Goal: Task Accomplishment & Management: Complete application form

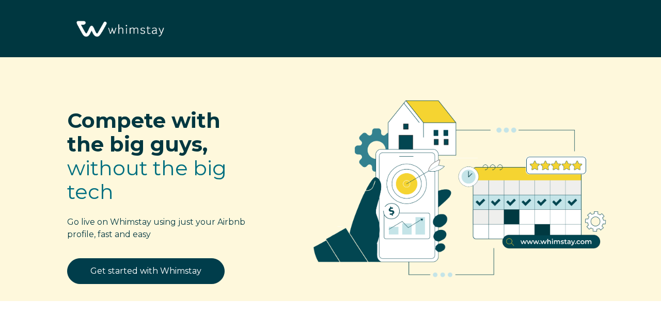
select select "US"
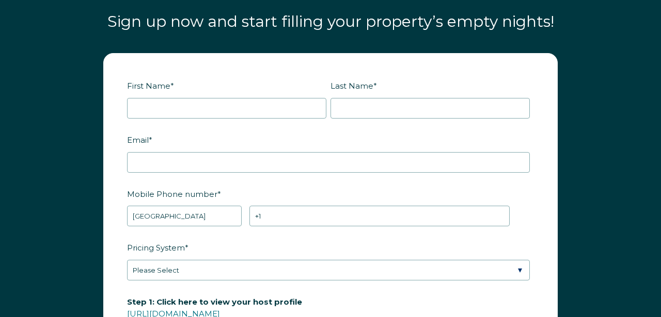
scroll to position [1202, 0]
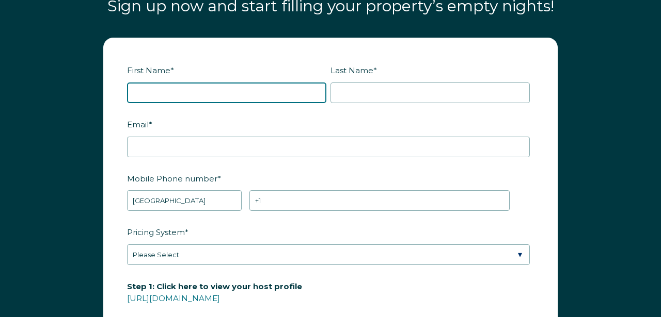
click at [204, 93] on input "First Name *" at bounding box center [226, 93] width 199 height 21
type input "[PERSON_NAME]"
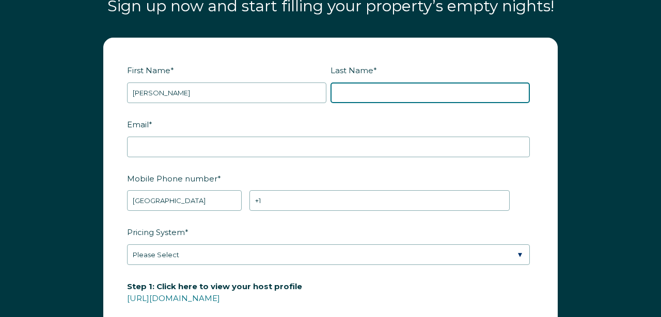
type input "[PERSON_NAME]"
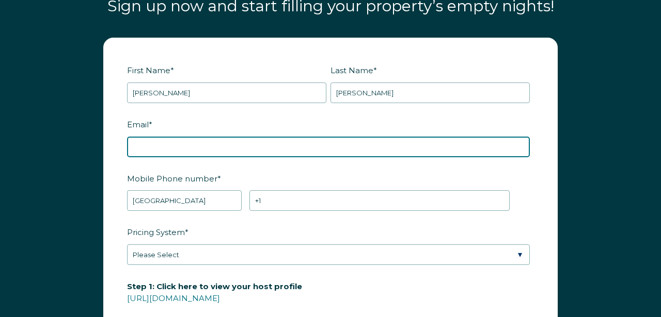
type input "[EMAIL_ADDRESS][DOMAIN_NAME]"
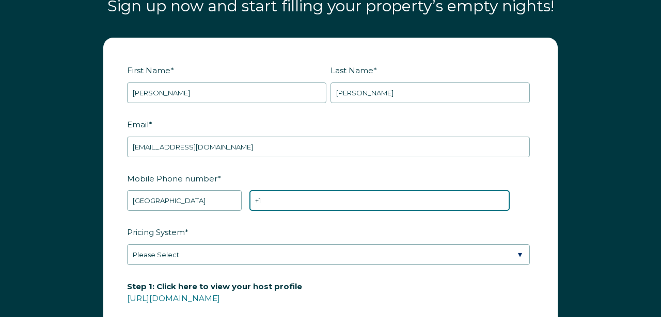
type input "[PHONE_NUMBER]"
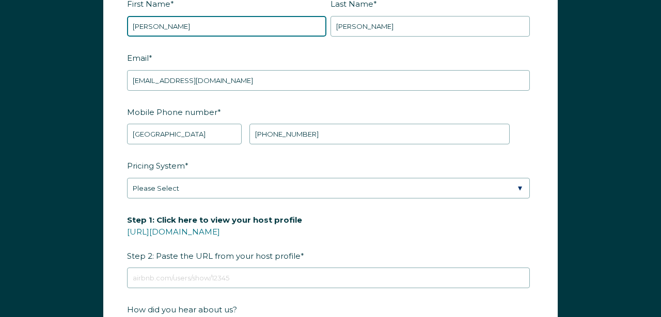
scroll to position [1280, 0]
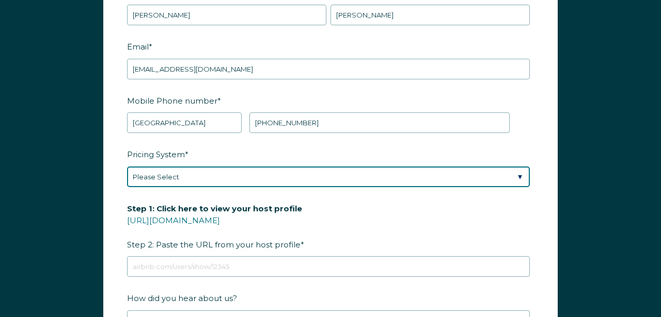
click at [521, 173] on select "Please Select Manual Airbnb Smart Pricing PriceLabs Wheelhouse Beyond Pricing 3…" at bounding box center [328, 177] width 403 height 21
select select "PriceLabs"
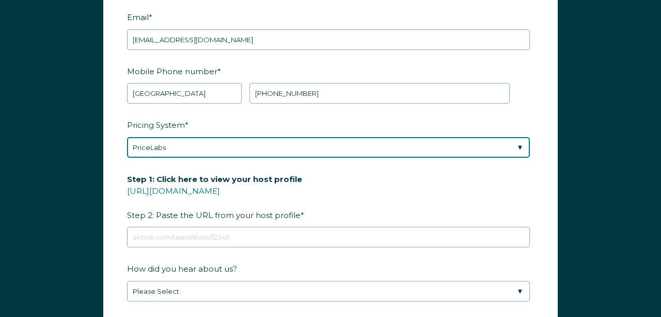
scroll to position [1318, 0]
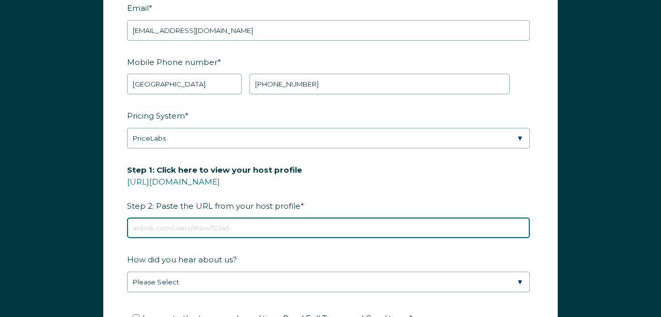
click at [182, 226] on input "Step 1: Click here to view your host profile [URL][DOMAIN_NAME] Step 2: Paste t…" at bounding box center [328, 228] width 403 height 21
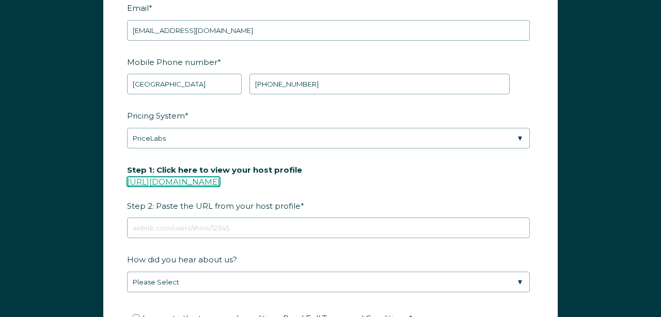
click at [210, 180] on link "[URL][DOMAIN_NAME]" at bounding box center [173, 182] width 93 height 10
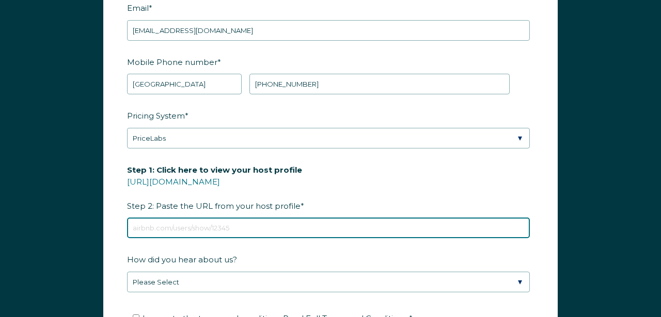
click at [194, 226] on input "Step 1: Click here to view your host profile [URL][DOMAIN_NAME] Step 2: Paste t…" at bounding box center [328, 228] width 403 height 21
paste input "[URL][DOMAIN_NAME]"
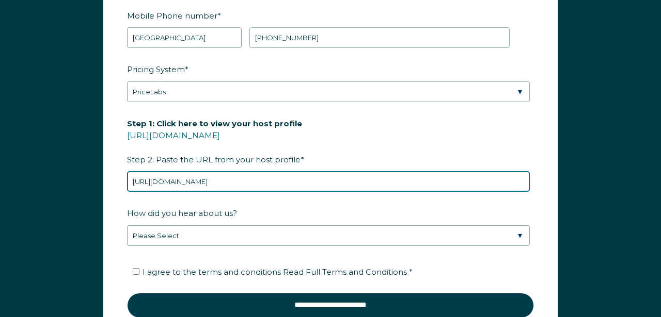
type input "[URL][DOMAIN_NAME]"
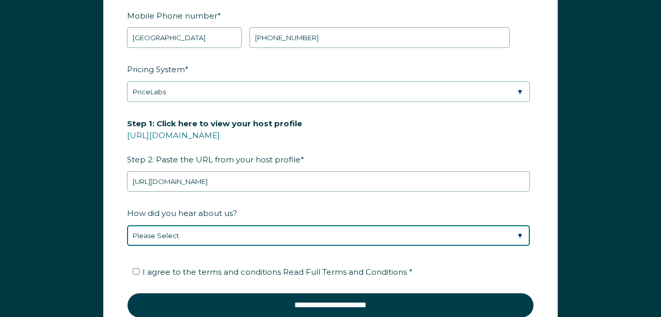
click at [520, 232] on select "Please Select Discovered Whimstay at an event or conference Found Whimstay thro…" at bounding box center [328, 236] width 403 height 21
select select "Marketing Email"
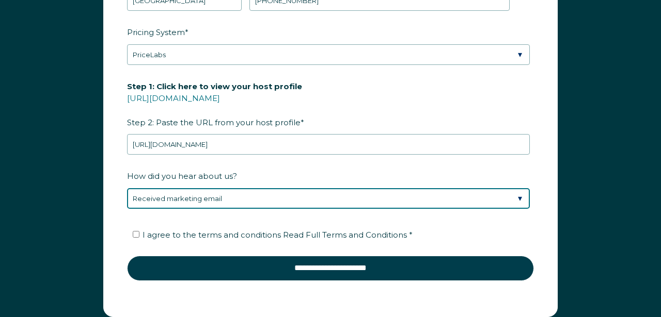
scroll to position [1404, 0]
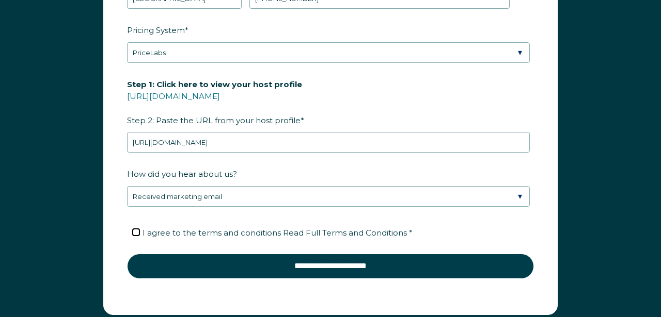
click at [137, 231] on input "I agree to the terms and conditions Read Full Terms and Conditions *" at bounding box center [136, 232] width 7 height 7
checkbox input "true"
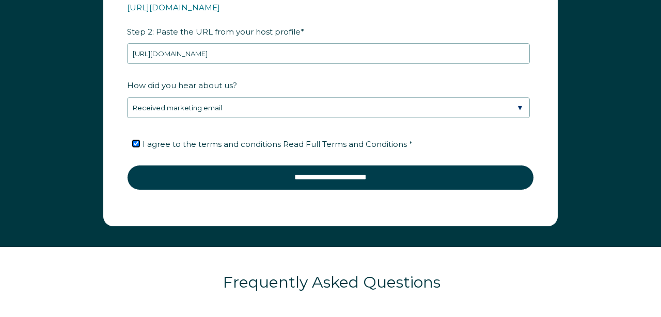
scroll to position [1490, 0]
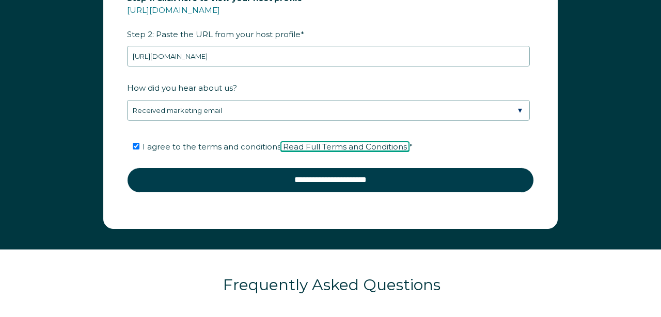
click at [362, 145] on span "Read Full Terms and Conditions" at bounding box center [345, 147] width 124 height 10
